Goal: Task Accomplishment & Management: Manage account settings

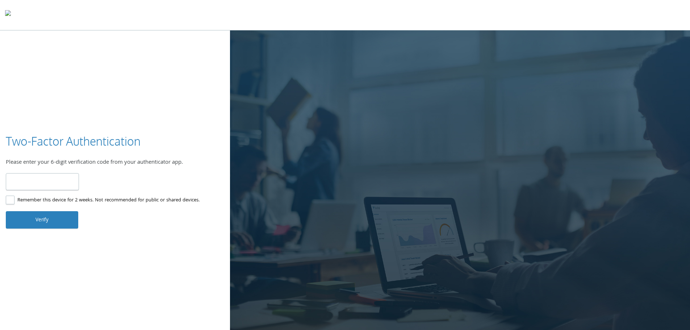
drag, startPoint x: 651, startPoint y: 17, endPoint x: 647, endPoint y: 17, distance: 3.6
click at [651, 17] on div at bounding box center [345, 15] width 690 height 30
click at [60, 178] on input "number" at bounding box center [42, 181] width 73 height 17
click at [12, 202] on label "Remember this device for 2 weeks. Not recommended for public or shared devices." at bounding box center [103, 200] width 194 height 9
click at [41, 184] on input "number" at bounding box center [42, 181] width 73 height 17
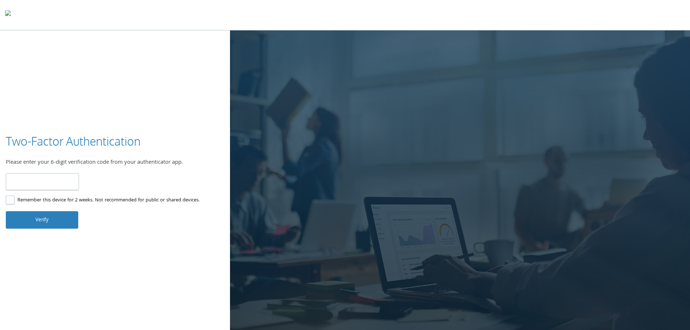
type input "******"
